Goal: Use online tool/utility: Utilize a website feature to perform a specific function

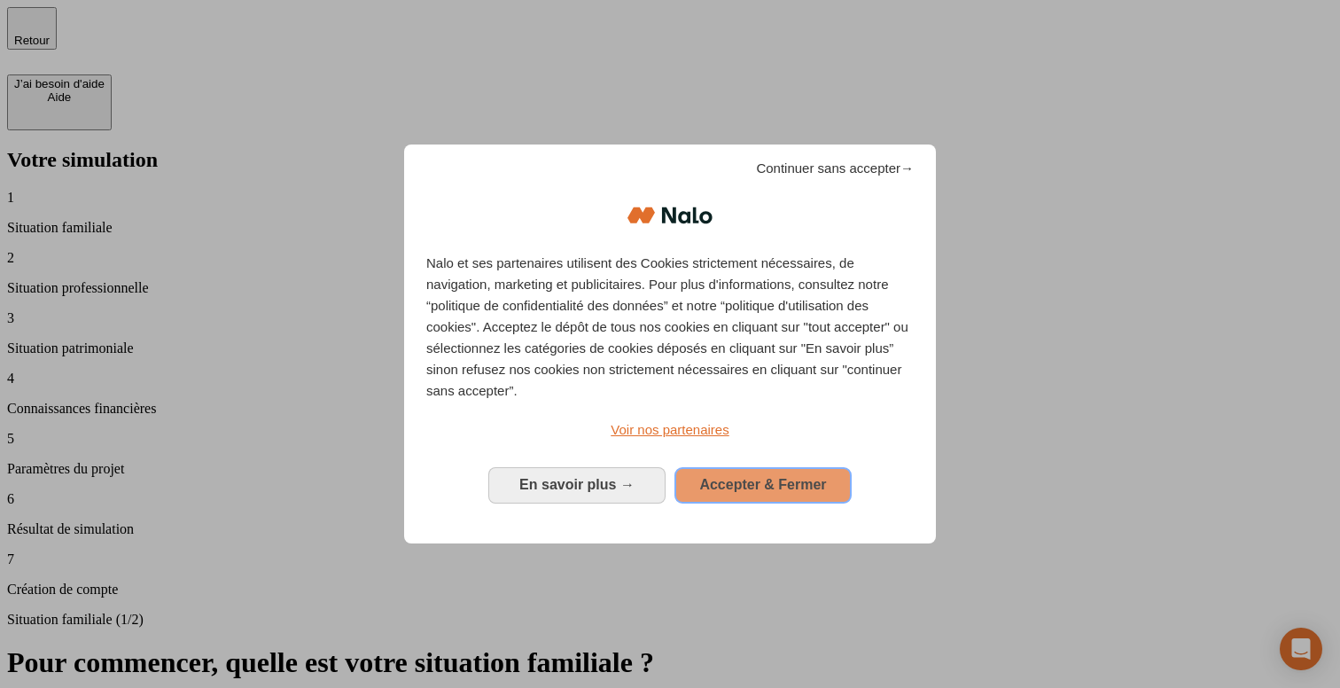
click at [760, 477] on span "Accepter & Fermer" at bounding box center [762, 484] width 127 height 15
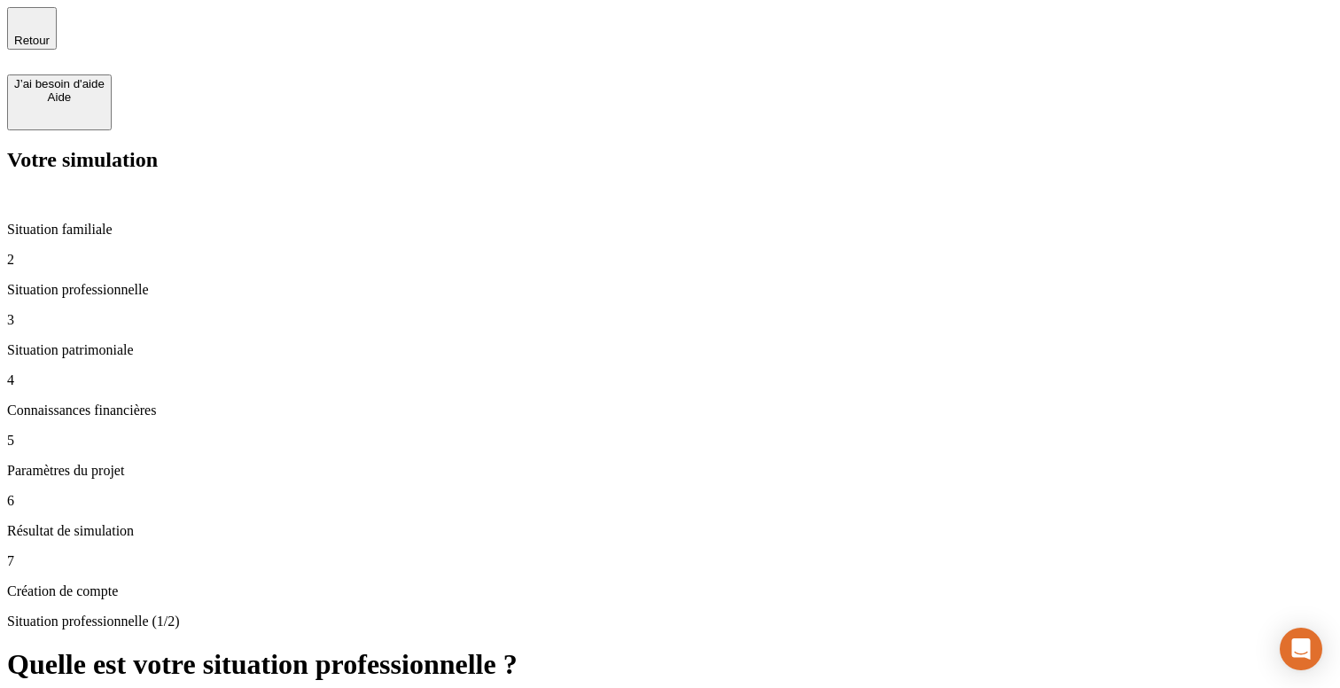
type input "43 434"
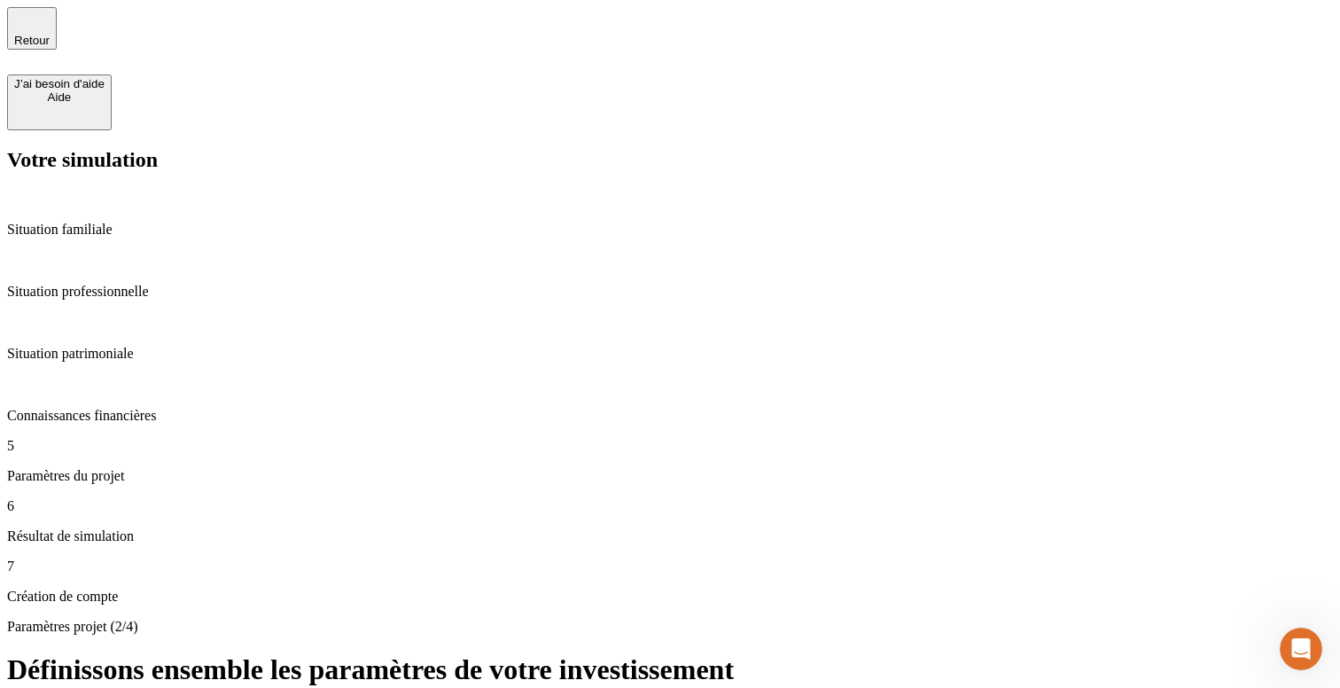
type input "43"
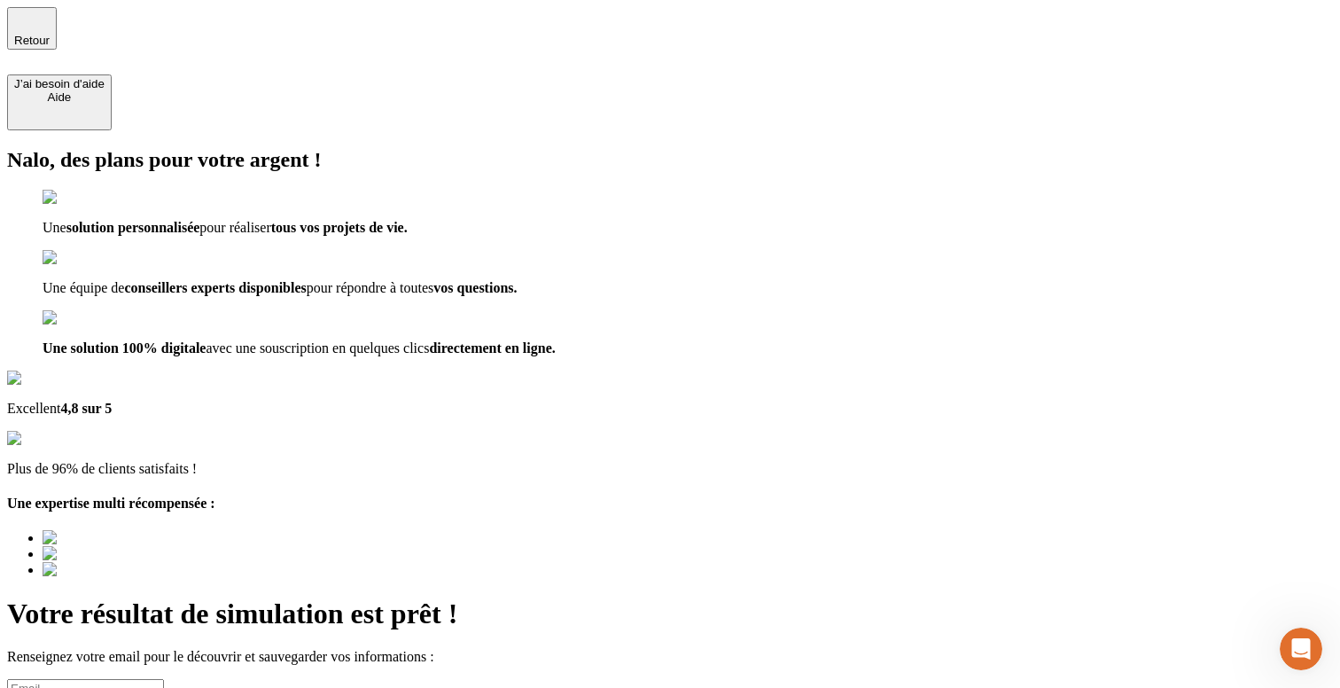
click at [50, 34] on span "Retour" at bounding box center [31, 40] width 35 height 13
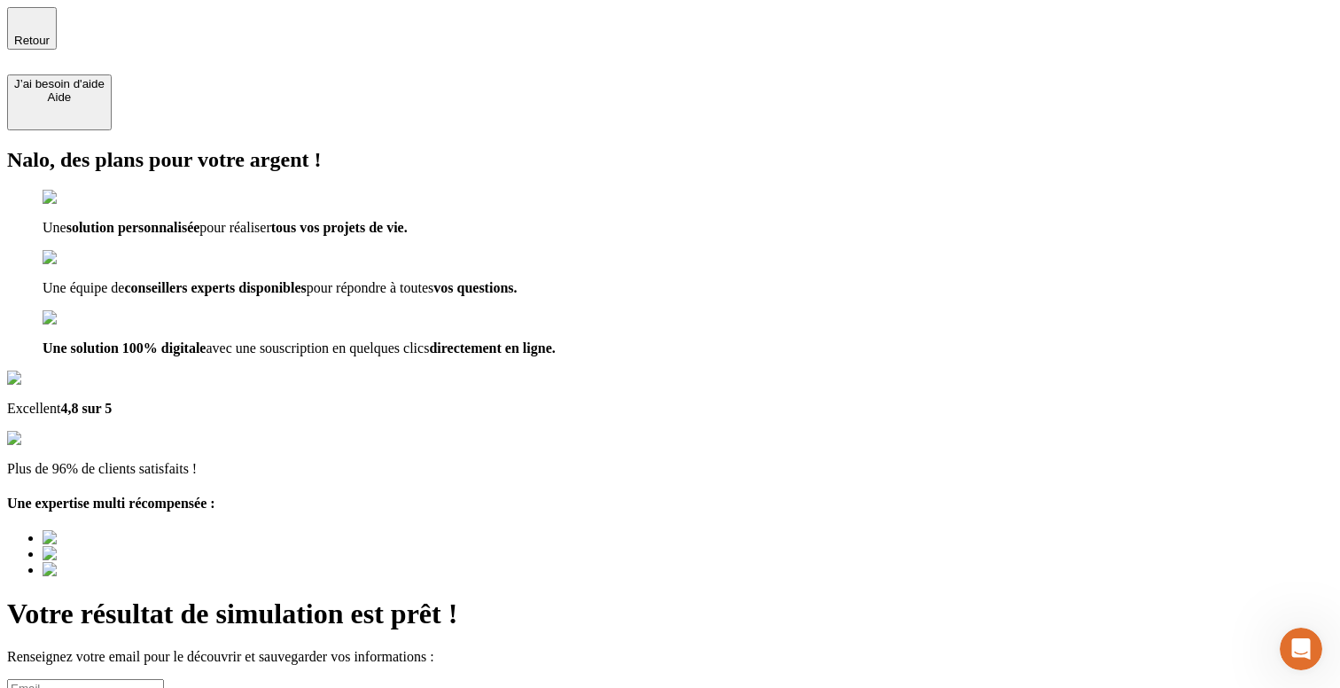
click at [50, 34] on span "Retour" at bounding box center [31, 40] width 35 height 13
